Goal: Information Seeking & Learning: Learn about a topic

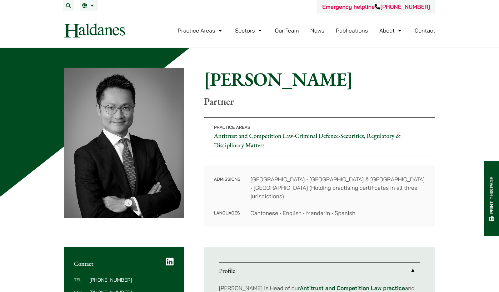
click at [282, 32] on link "Our Team" at bounding box center [287, 30] width 24 height 7
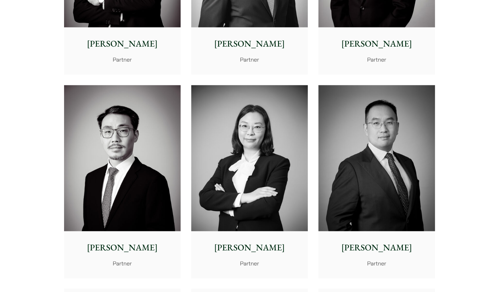
scroll to position [969, 0]
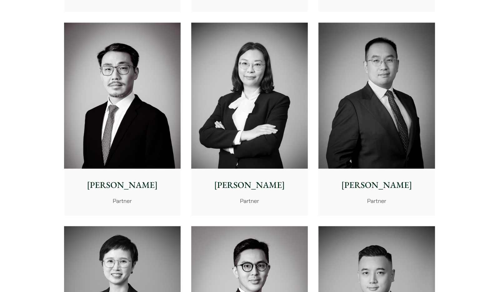
click at [385, 181] on p "Paul Wang" at bounding box center [377, 184] width 107 height 13
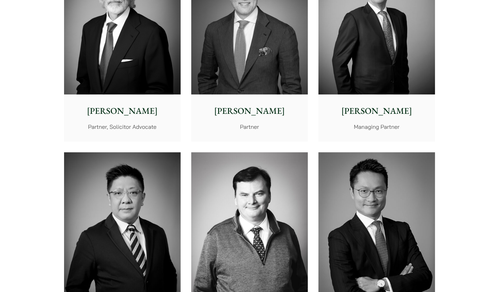
scroll to position [281, 0]
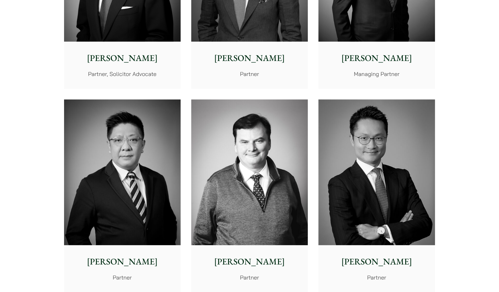
click at [123, 185] on img at bounding box center [122, 172] width 117 height 146
